Goal: Check status: Check status

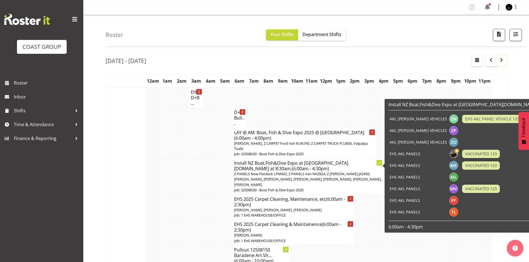
click at [504, 63] on span "button" at bounding box center [501, 60] width 7 height 7
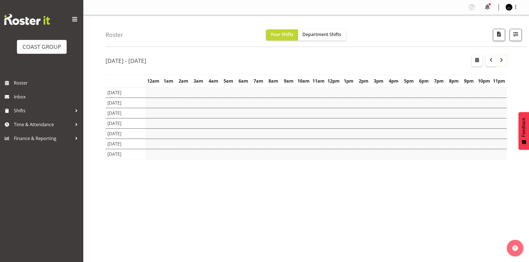
click at [504, 63] on span "button" at bounding box center [501, 60] width 7 height 7
click at [501, 63] on span "button" at bounding box center [501, 60] width 7 height 7
click at [496, 60] on button "button" at bounding box center [501, 60] width 11 height 11
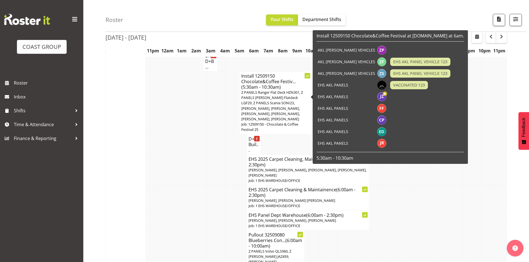
scroll to position [1693, 0]
click at [192, 135] on td at bounding box center [191, 103] width 4 height 63
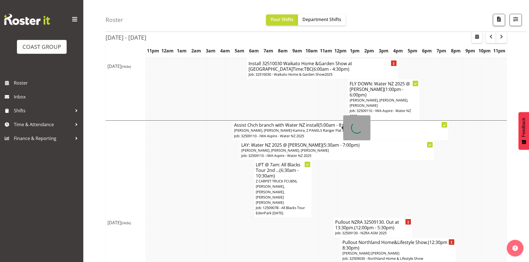
scroll to position [2226, 0]
